Goal: Download file/media

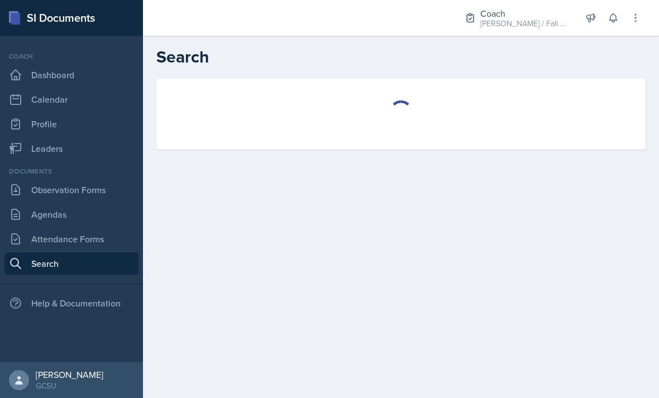
select select "all"
select select "1"
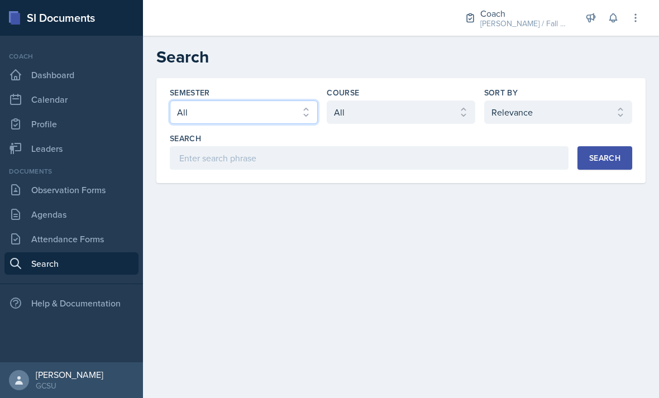
click at [295, 123] on select "Select semester All Fall 2025 Spring 2025 Fall 2024 Spring 2024 Fall 2023 Sprin…" at bounding box center [244, 111] width 148 height 23
select select "b95d2253-5877-4a86-98d0-f81876ad46d6"
click at [424, 110] on select "Select course All ACCT 3101 ACCT 3102 ASTR 1000 BIOL 1100 BIOL 1107 BIOL 1108 B…" at bounding box center [400, 111] width 148 height 23
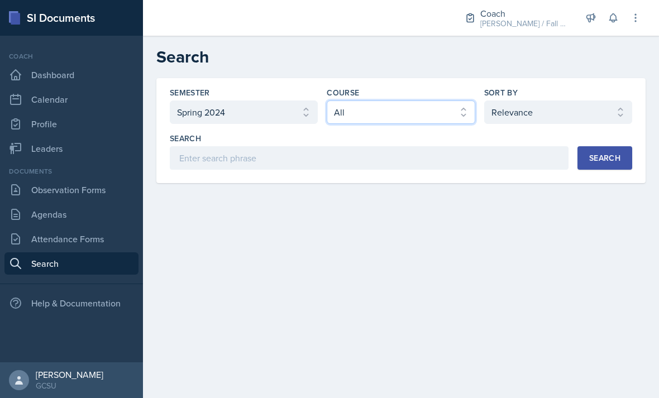
click at [456, 113] on select "Select course All ACCT 3101 ACCT 3102 ASTR 1000 BIOL 1100 BIOL 1107 BIOL 1108 B…" at bounding box center [400, 111] width 148 height 23
click at [443, 119] on select "Select course All ACCT 3101 ACCT 3102 ASTR 1000 BIOL 1100 BIOL 1107 BIOL 1108 B…" at bounding box center [400, 111] width 148 height 23
select select "f563b5ee-2306-4600-b49e-4e785f6b30e5"
click at [560, 112] on select "Select sort by Relevance Document Date (Asc) Document Date (Desc)" at bounding box center [558, 111] width 148 height 23
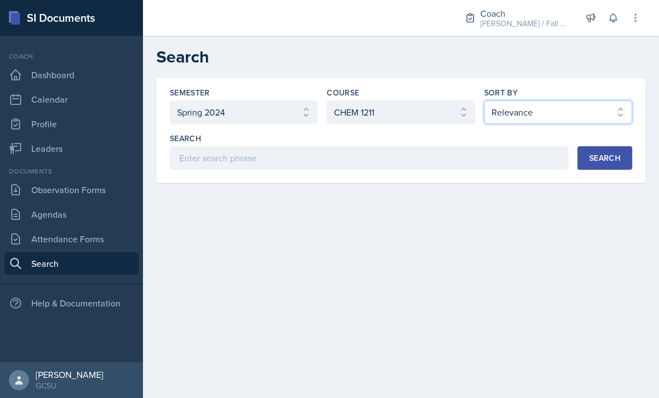
click at [576, 118] on select "Select sort by Relevance Document Date (Asc) Document Date (Desc)" at bounding box center [558, 111] width 148 height 23
select select "2"
click at [505, 176] on div "Semester Select semester All Fall 2025 Spring 2025 Fall 2024 Spring 2024 Fall 2…" at bounding box center [400, 130] width 489 height 105
click at [617, 157] on div "Search" at bounding box center [604, 157] width 31 height 9
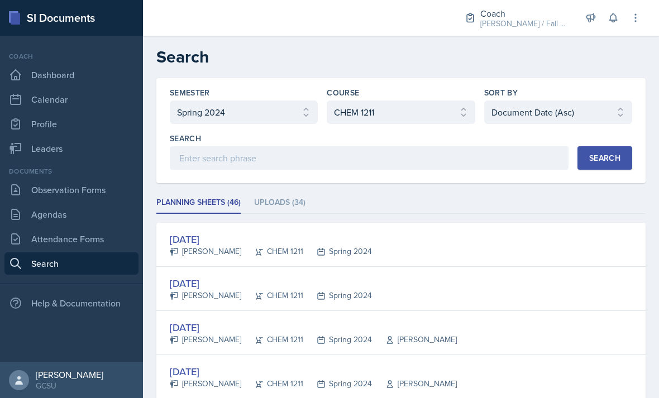
click at [295, 202] on li "Uploads (34)" at bounding box center [279, 203] width 51 height 22
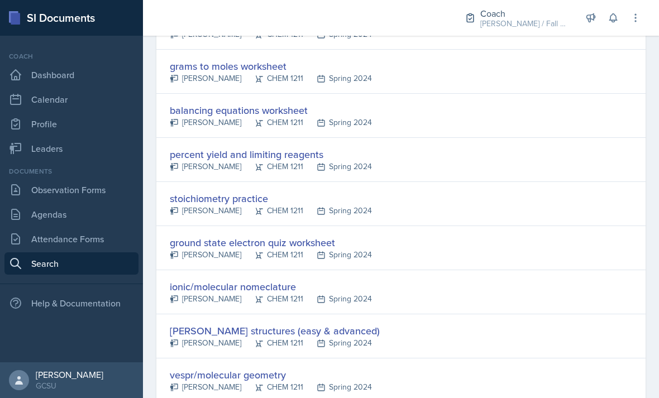
scroll to position [613, 0]
click at [275, 278] on div "ionic/molecular nomeclature [PERSON_NAME] CHEM 1211 Spring 2024" at bounding box center [400, 293] width 489 height 44
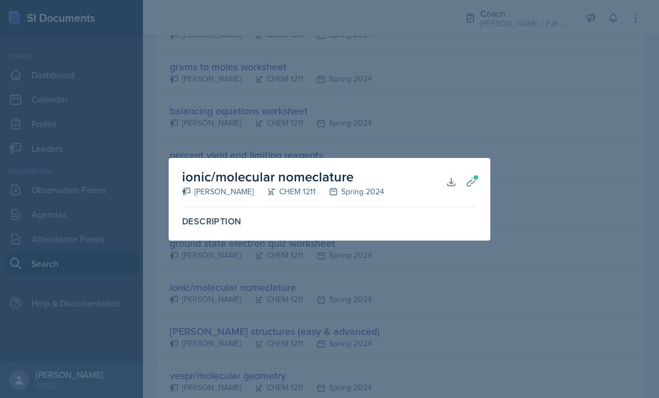
click at [451, 214] on div "Description" at bounding box center [329, 222] width 304 height 20
click at [446, 225] on label "Description" at bounding box center [329, 221] width 295 height 11
click at [447, 223] on label "Description" at bounding box center [329, 221] width 295 height 11
click at [453, 217] on label "Description" at bounding box center [329, 221] width 295 height 11
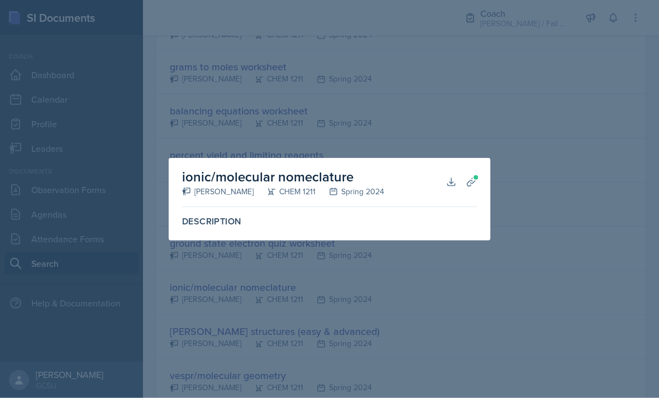
click at [444, 184] on button "Download" at bounding box center [451, 182] width 20 height 20
